Goal: Information Seeking & Learning: Learn about a topic

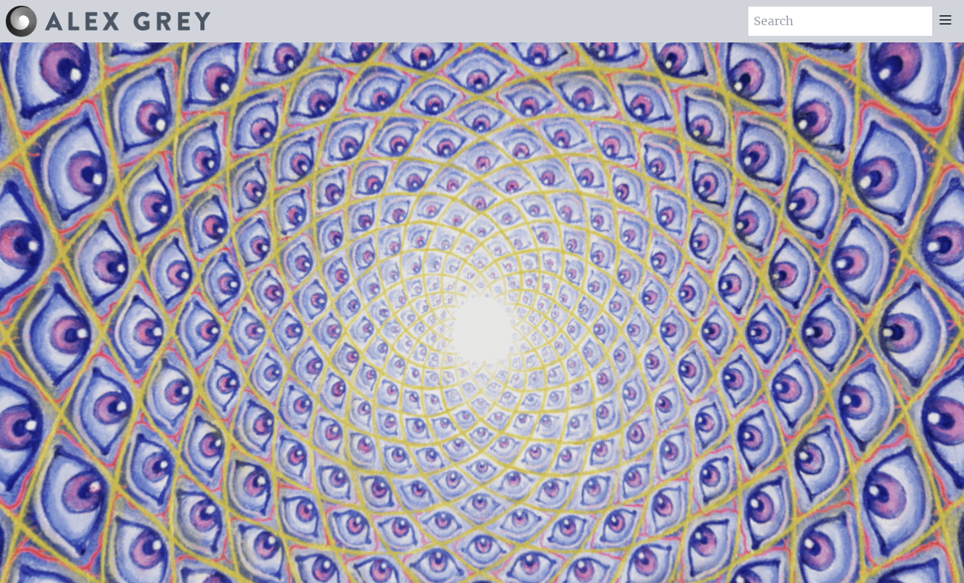
click at [956, 31] on div at bounding box center [945, 21] width 27 height 29
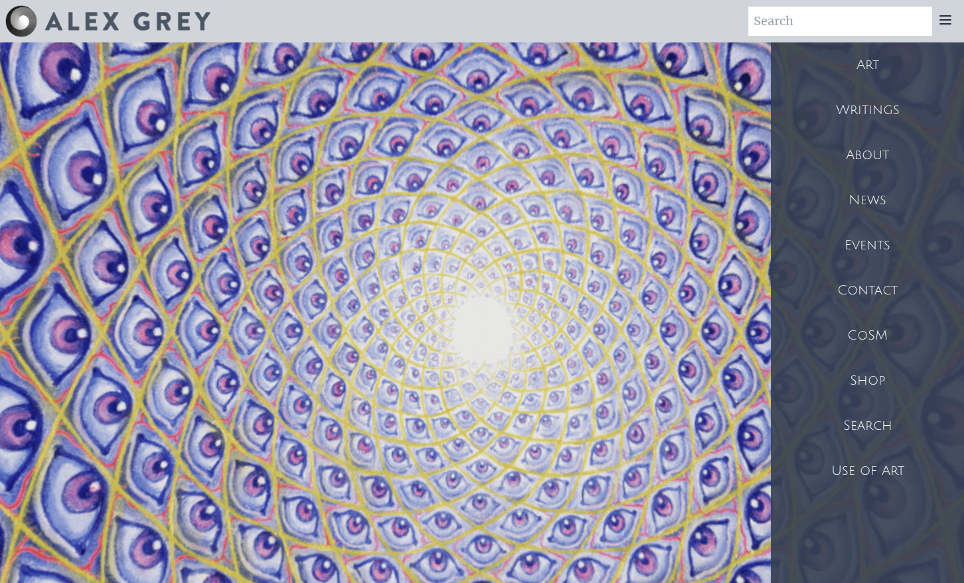
click at [860, 70] on div "Art" at bounding box center [867, 64] width 193 height 45
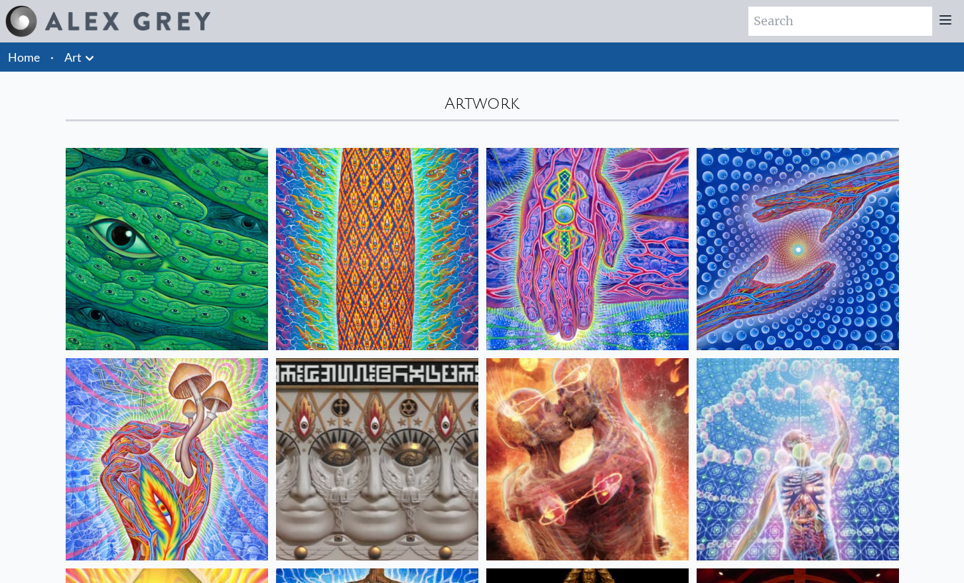
click at [155, 250] on img at bounding box center [167, 249] width 202 height 202
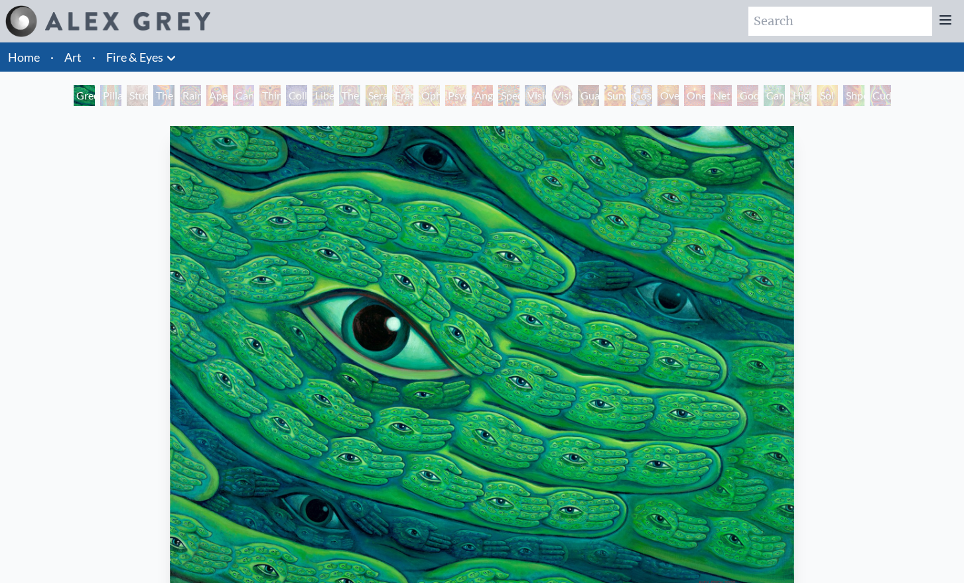
click at [115, 90] on div "Pillar of Awareness" at bounding box center [110, 95] width 21 height 21
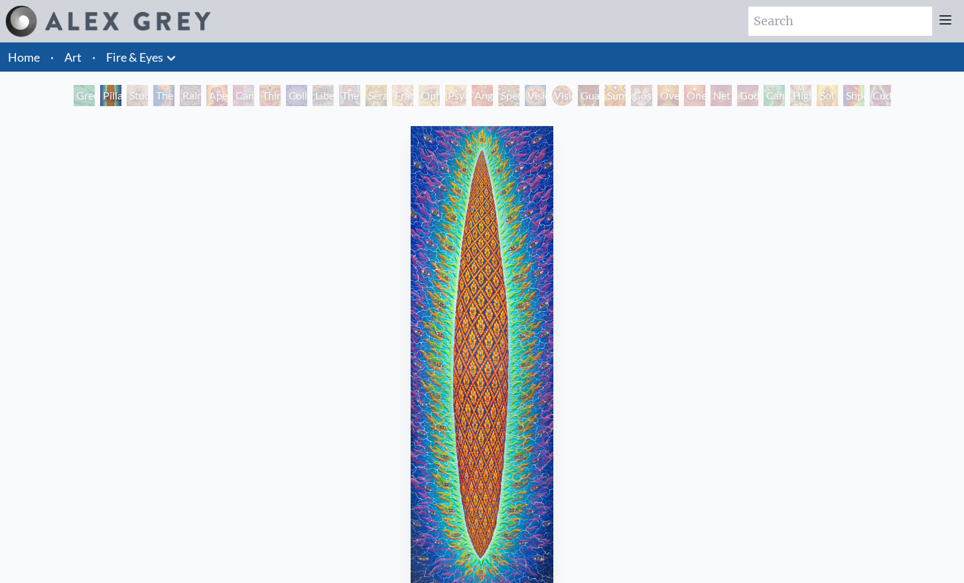
click at [171, 102] on div "The Torch" at bounding box center [163, 95] width 21 height 21
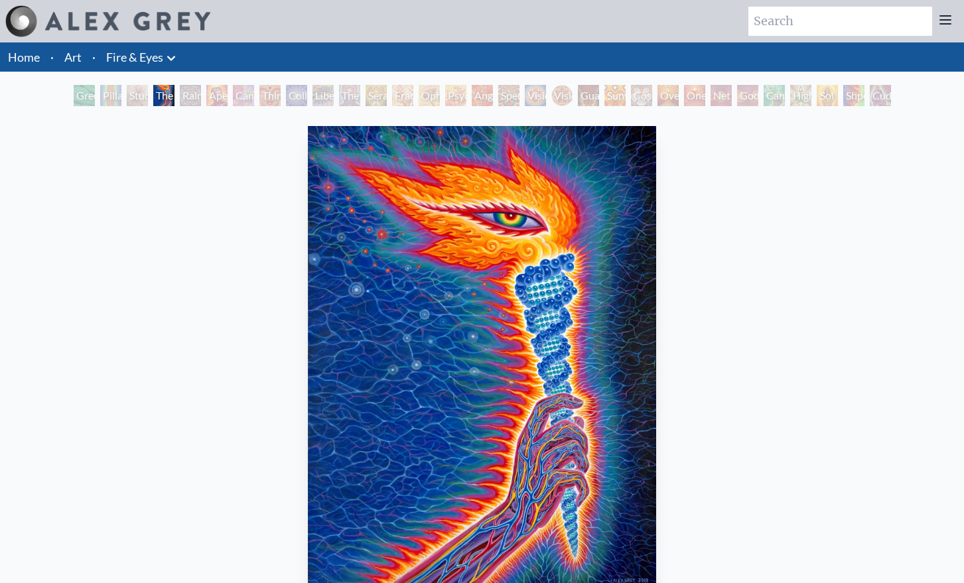
click at [199, 102] on div "Rainbow Eye Ripple" at bounding box center [190, 95] width 21 height 21
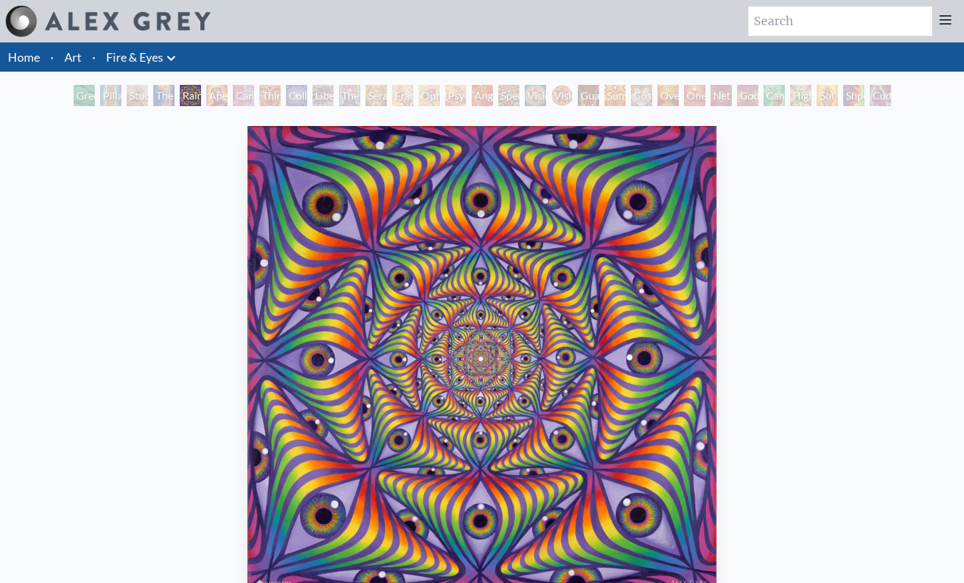
click at [253, 88] on div "Cannabis Sutra" at bounding box center [243, 95] width 21 height 21
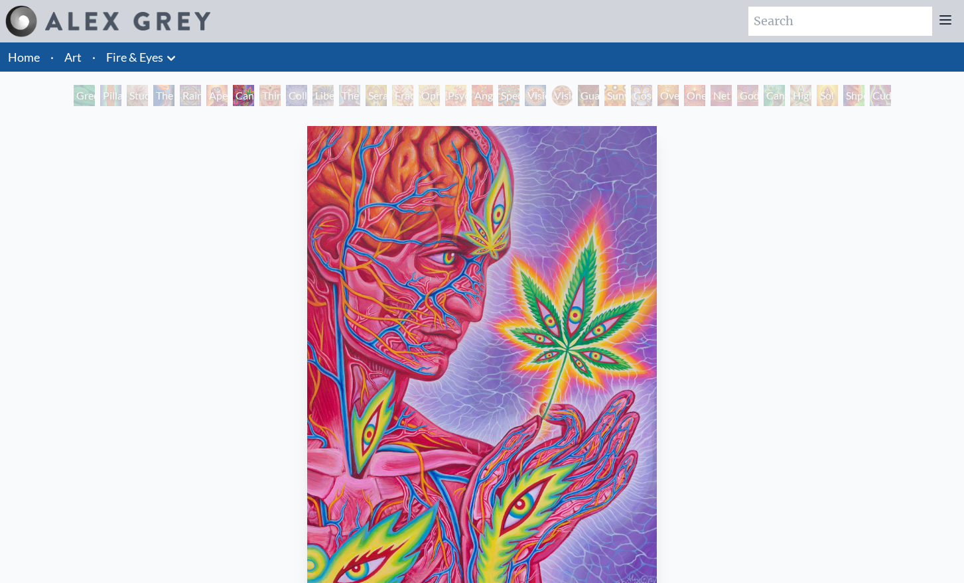
click at [305, 102] on div "Collective Vision" at bounding box center [296, 95] width 21 height 21
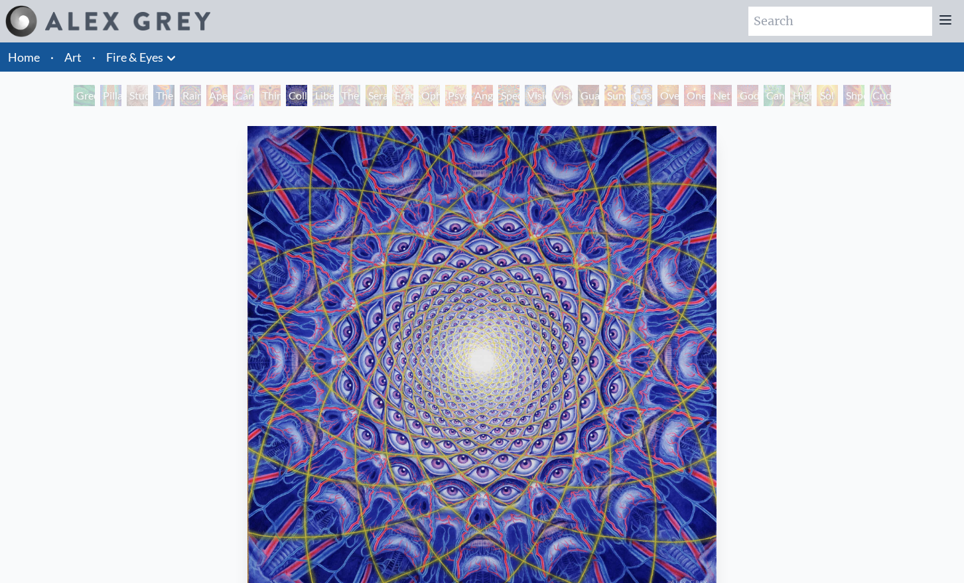
click at [323, 98] on div "Liberation Through Seeing" at bounding box center [323, 95] width 21 height 21
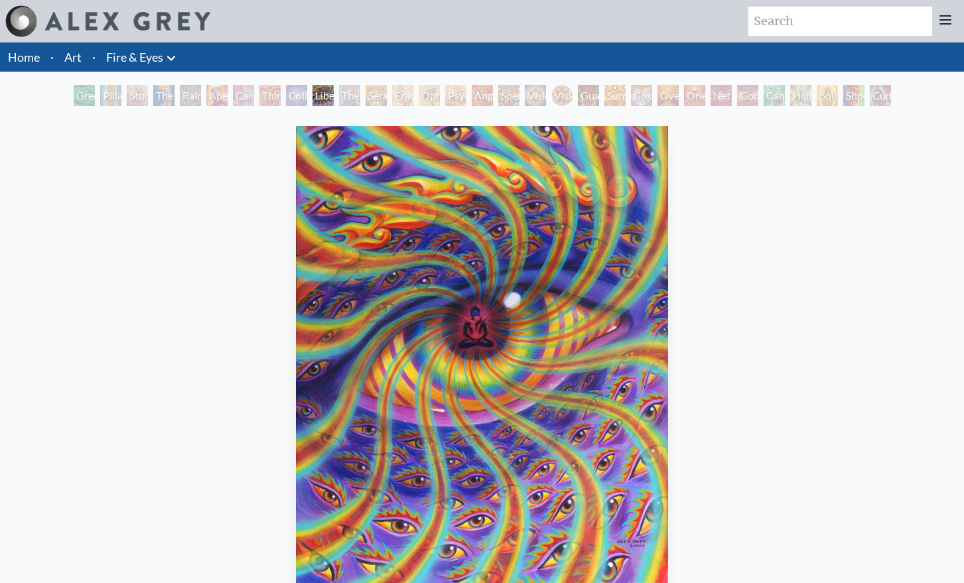
click at [344, 96] on div "The Seer" at bounding box center [349, 95] width 21 height 21
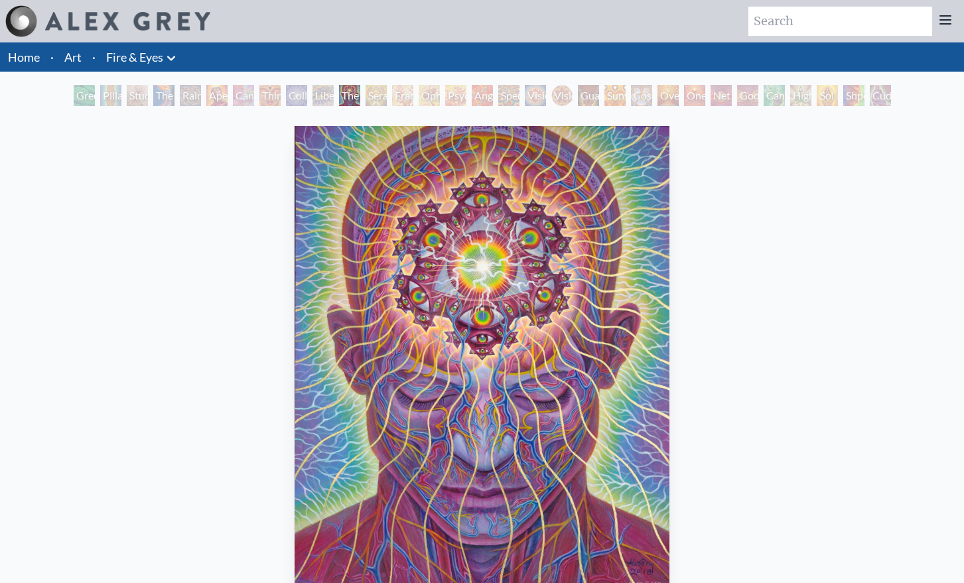
click at [387, 104] on div "Seraphic Transport Docking on the Third Eye" at bounding box center [376, 95] width 21 height 21
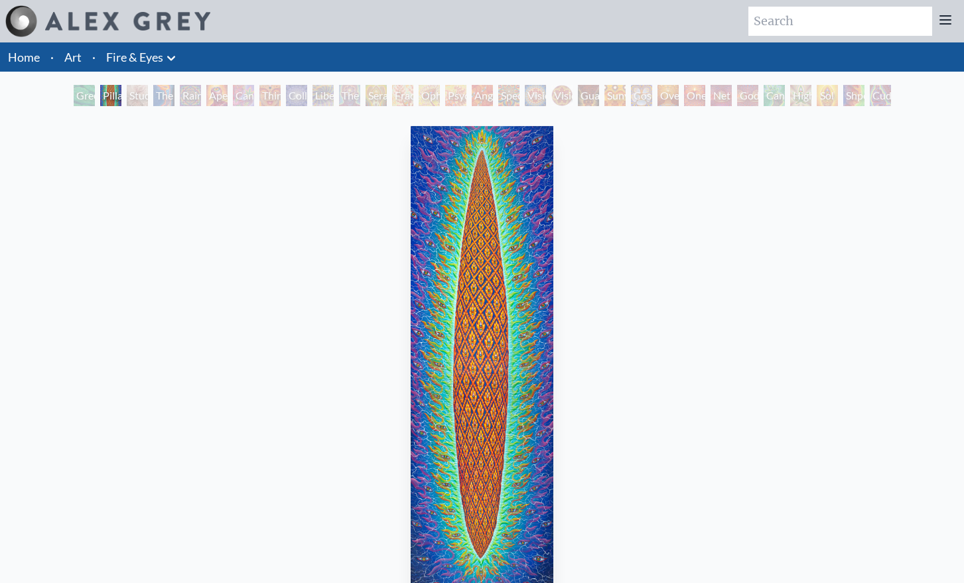
click at [145, 27] on img at bounding box center [127, 21] width 165 height 19
